Goal: Task Accomplishment & Management: Manage account settings

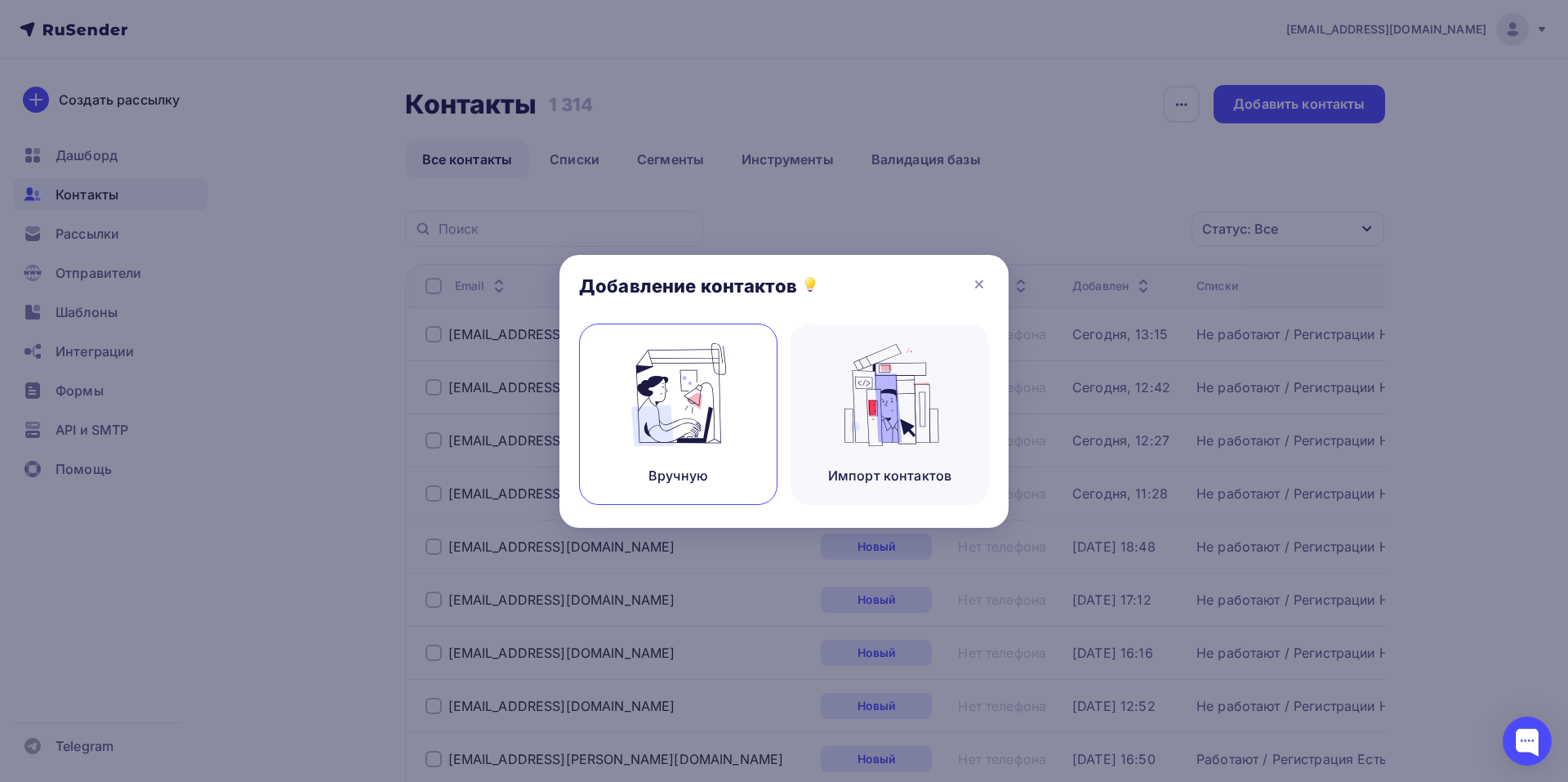
click at [711, 370] on img at bounding box center [679, 394] width 110 height 103
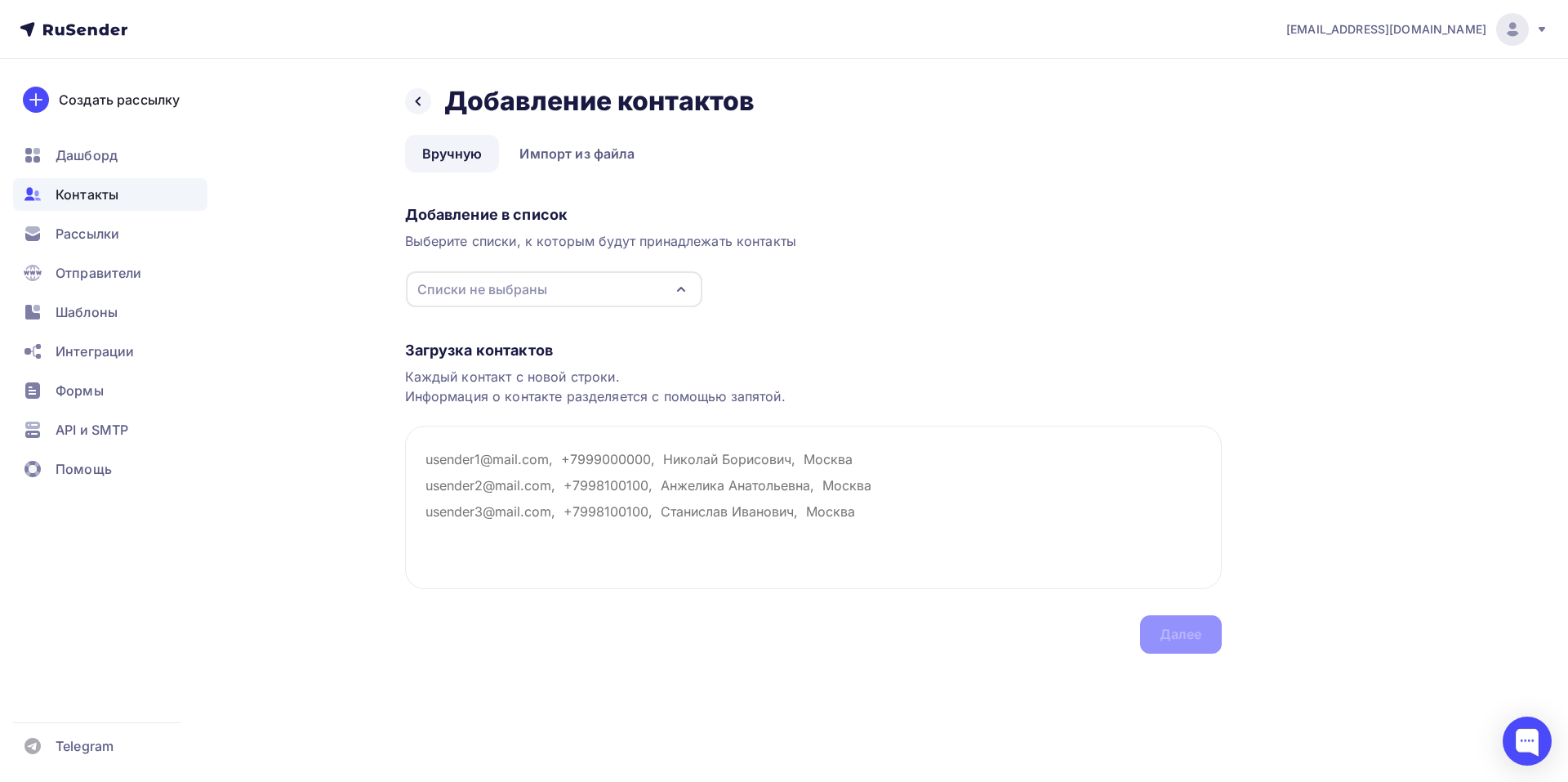
click at [683, 290] on icon "button" at bounding box center [681, 290] width 20 height 20
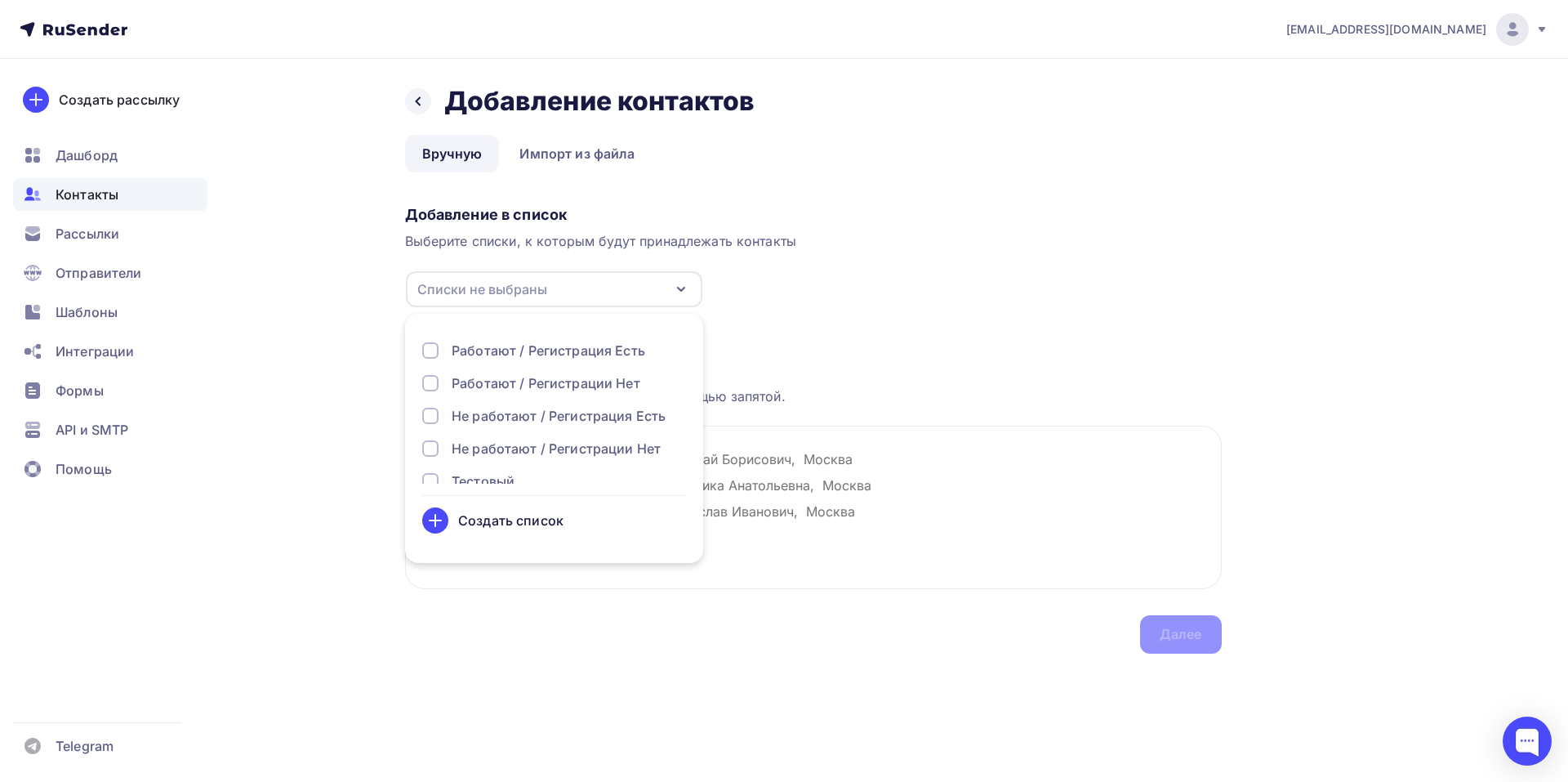
click at [432, 451] on div at bounding box center [430, 448] width 17 height 17
click at [850, 463] on textarea at bounding box center [813, 507] width 817 height 163
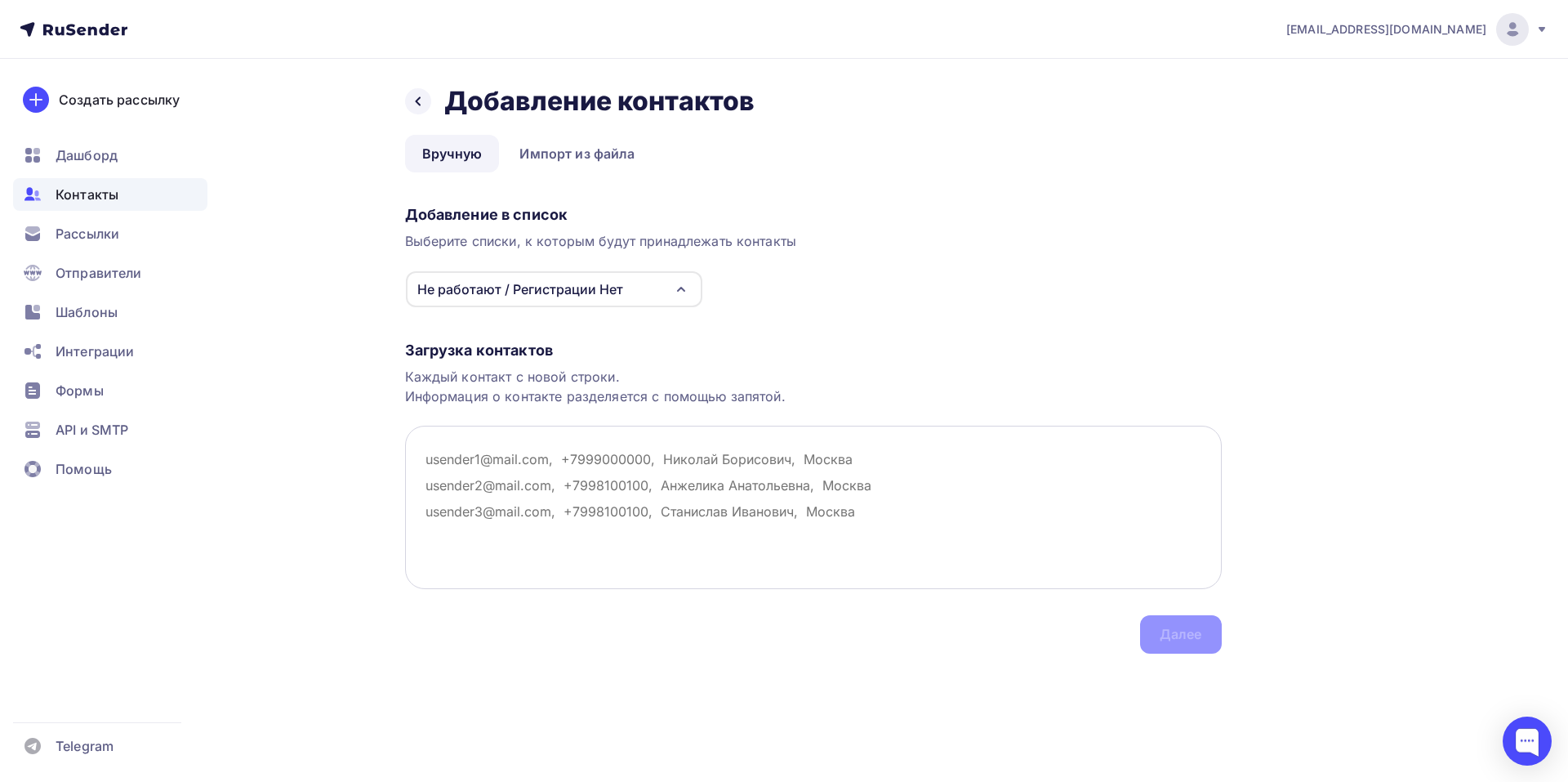
paste textarea "МебельРегион , [EMAIL_ADDRESS][DOMAIN_NAME] МебельРегион , [EMAIL_ADDRESS][DOMA…"
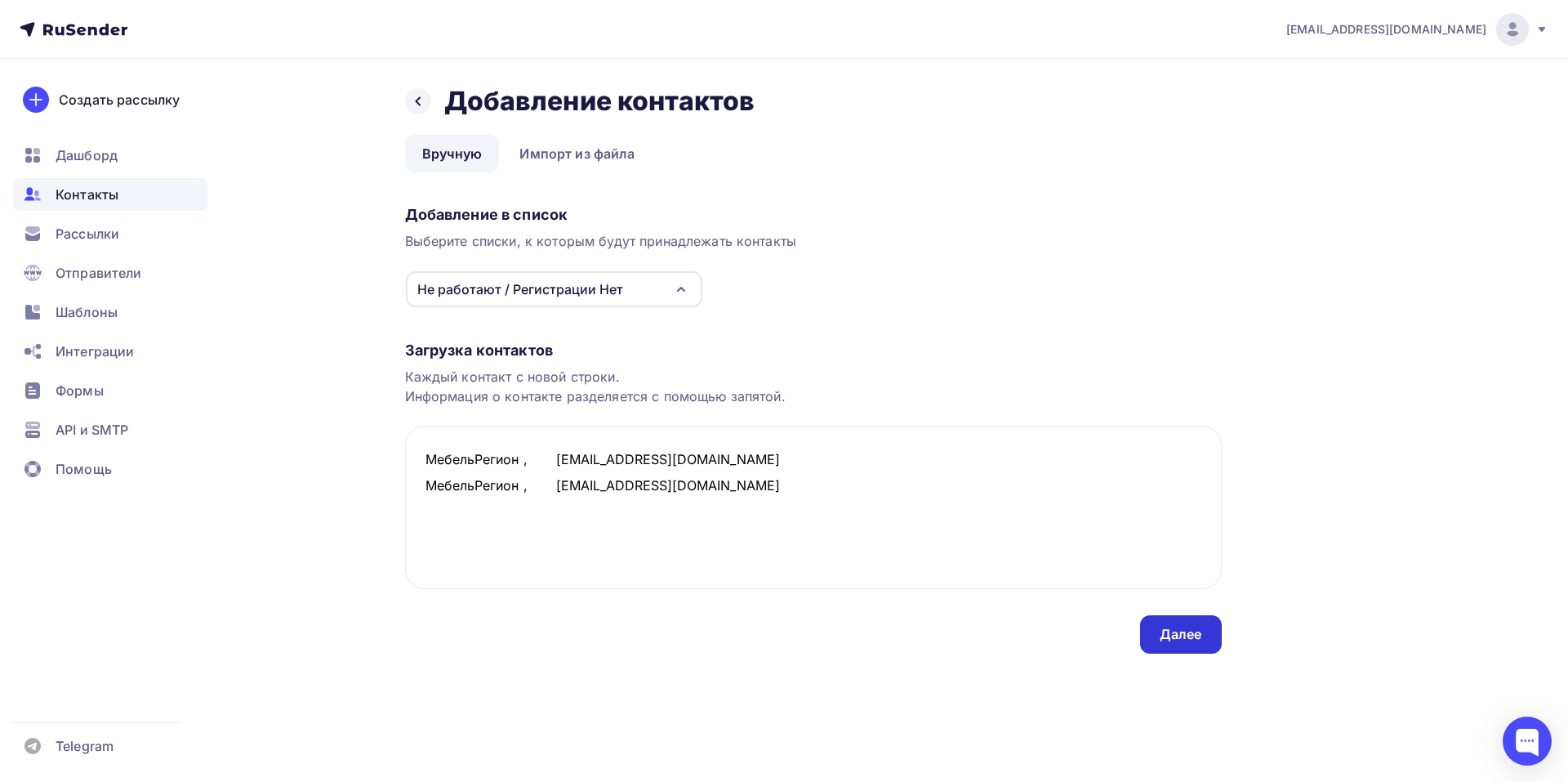
type textarea "МебельРегион , [EMAIL_ADDRESS][DOMAIN_NAME] МебельРегион , [EMAIL_ADDRESS][DOMA…"
click at [1167, 643] on div "Далее" at bounding box center [1180, 634] width 42 height 19
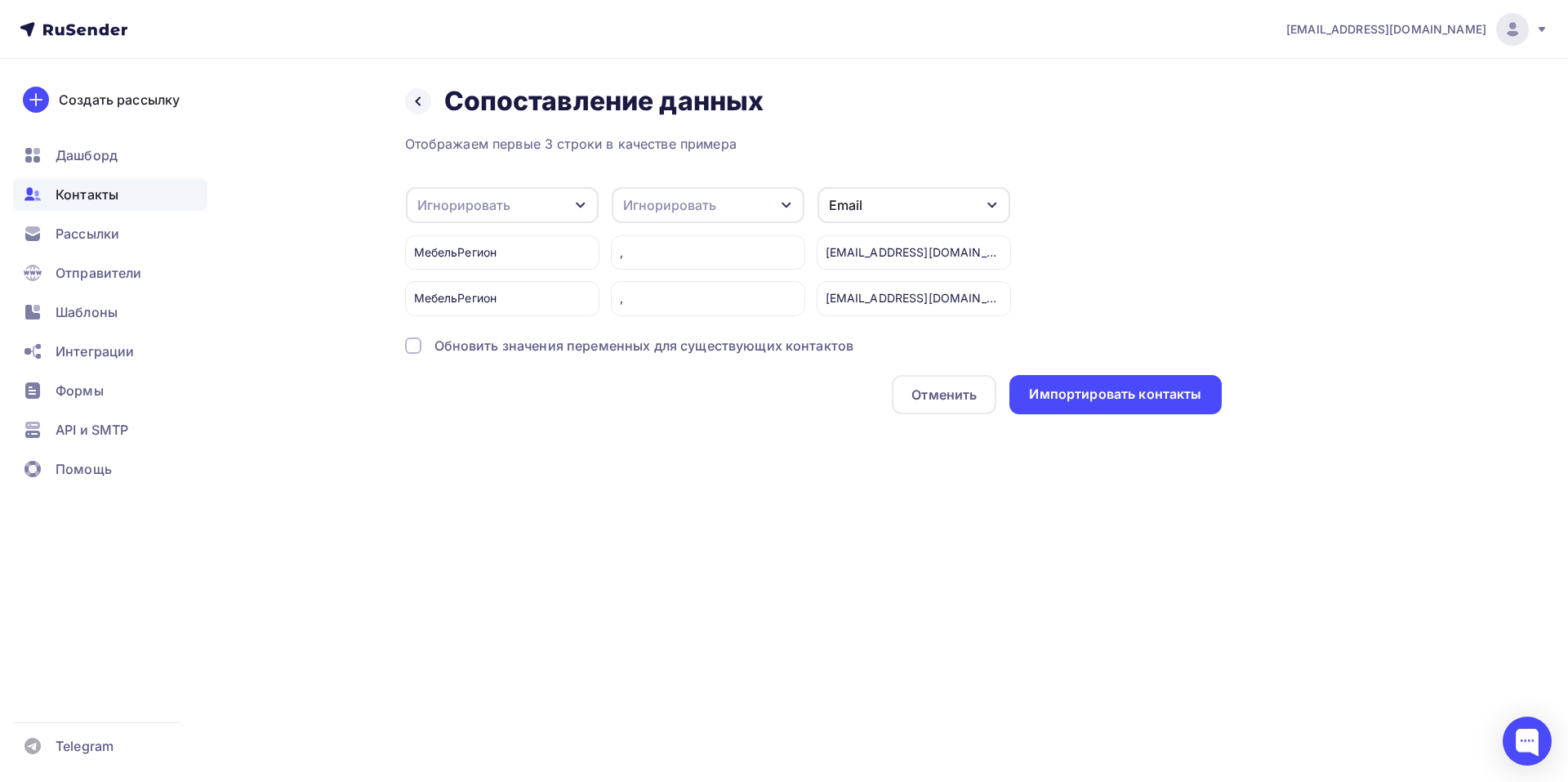
click at [581, 207] on icon "button" at bounding box center [580, 205] width 13 height 13
click at [472, 245] on div "Имя" at bounding box center [475, 245] width 95 height 20
click at [1175, 384] on div "Импортировать контакты" at bounding box center [1115, 394] width 211 height 39
